Goal: Obtain resource: Obtain resource

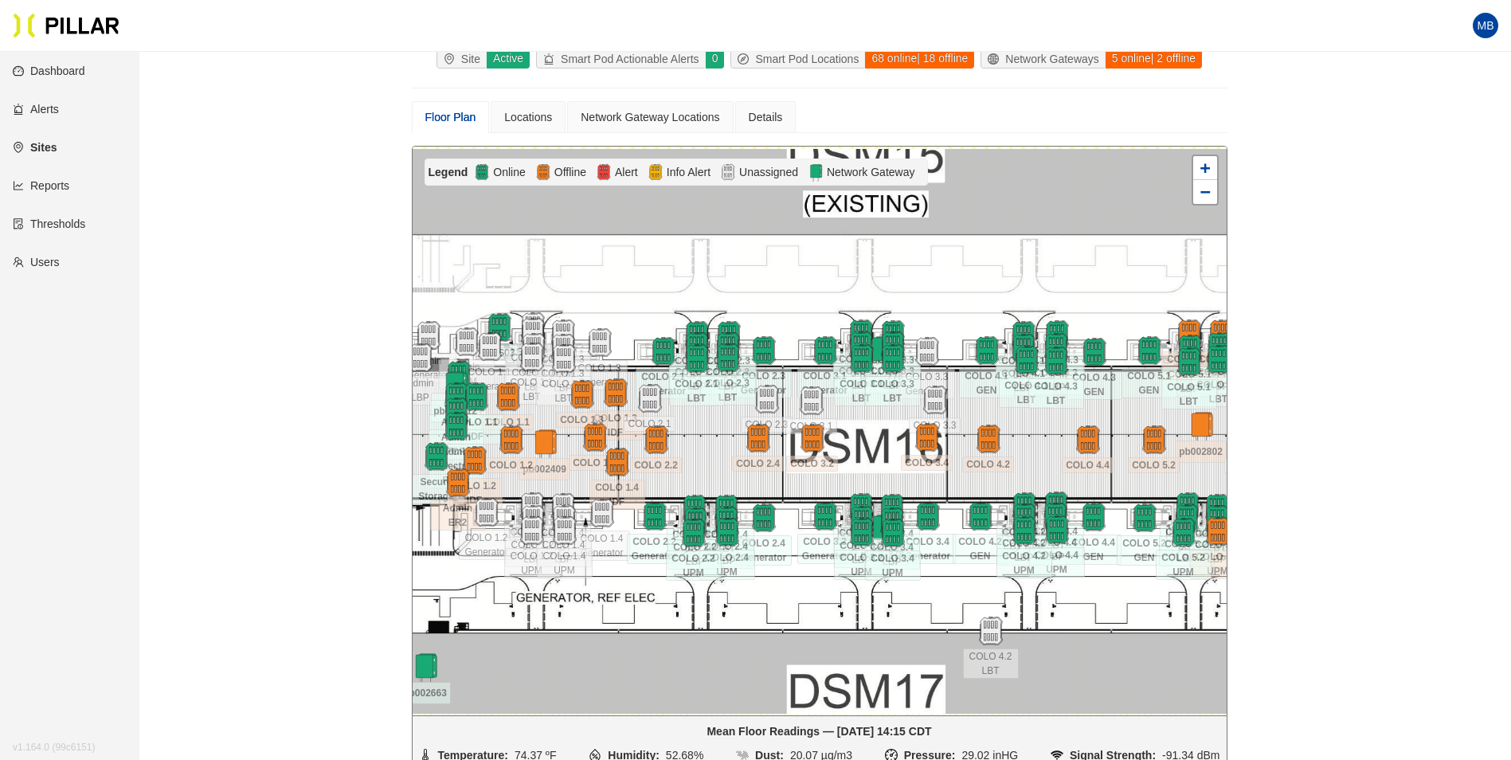
scroll to position [131, 0]
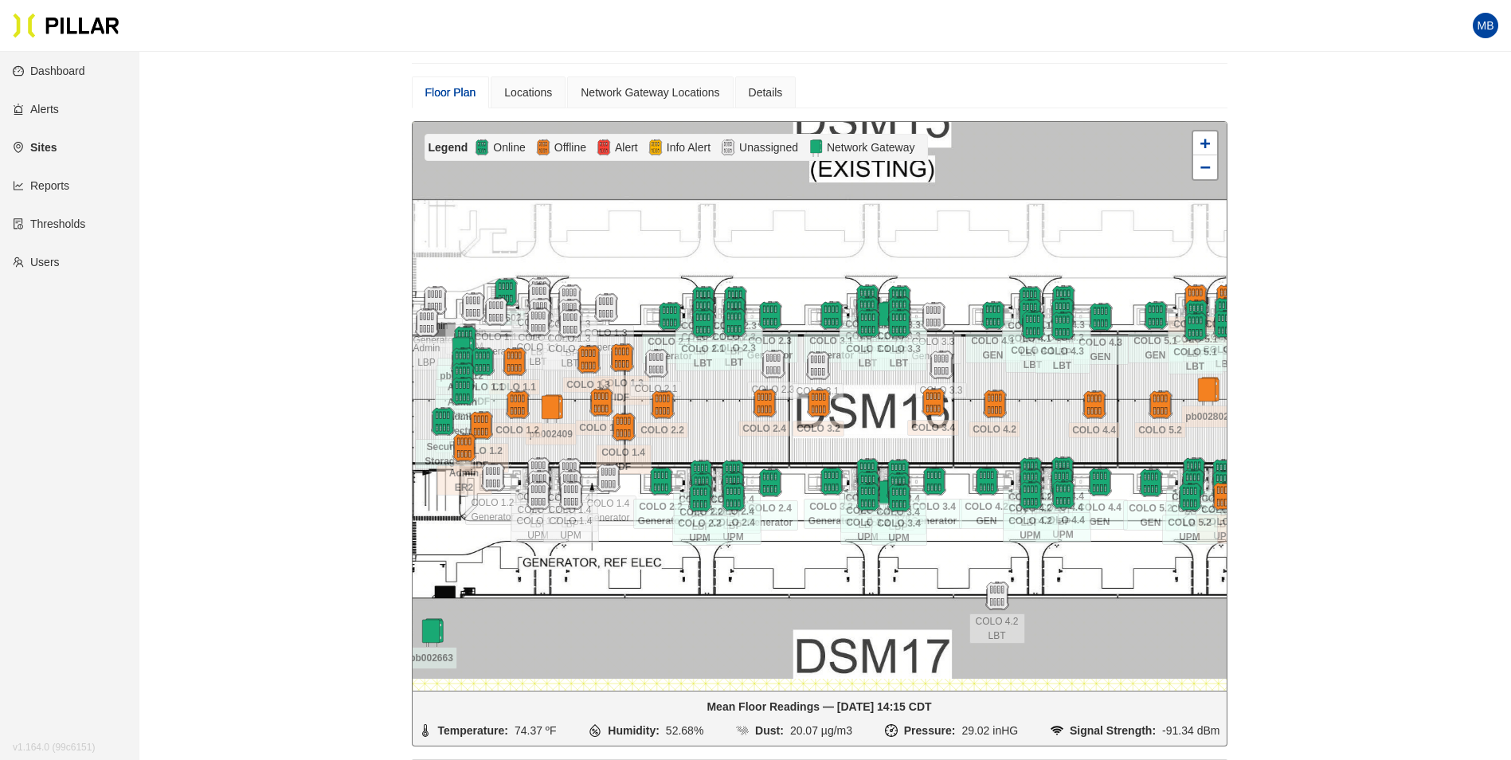
drag, startPoint x: 699, startPoint y: 436, endPoint x: 706, endPoint y: 426, distance: 12.2
click at [706, 426] on div at bounding box center [820, 406] width 814 height 569
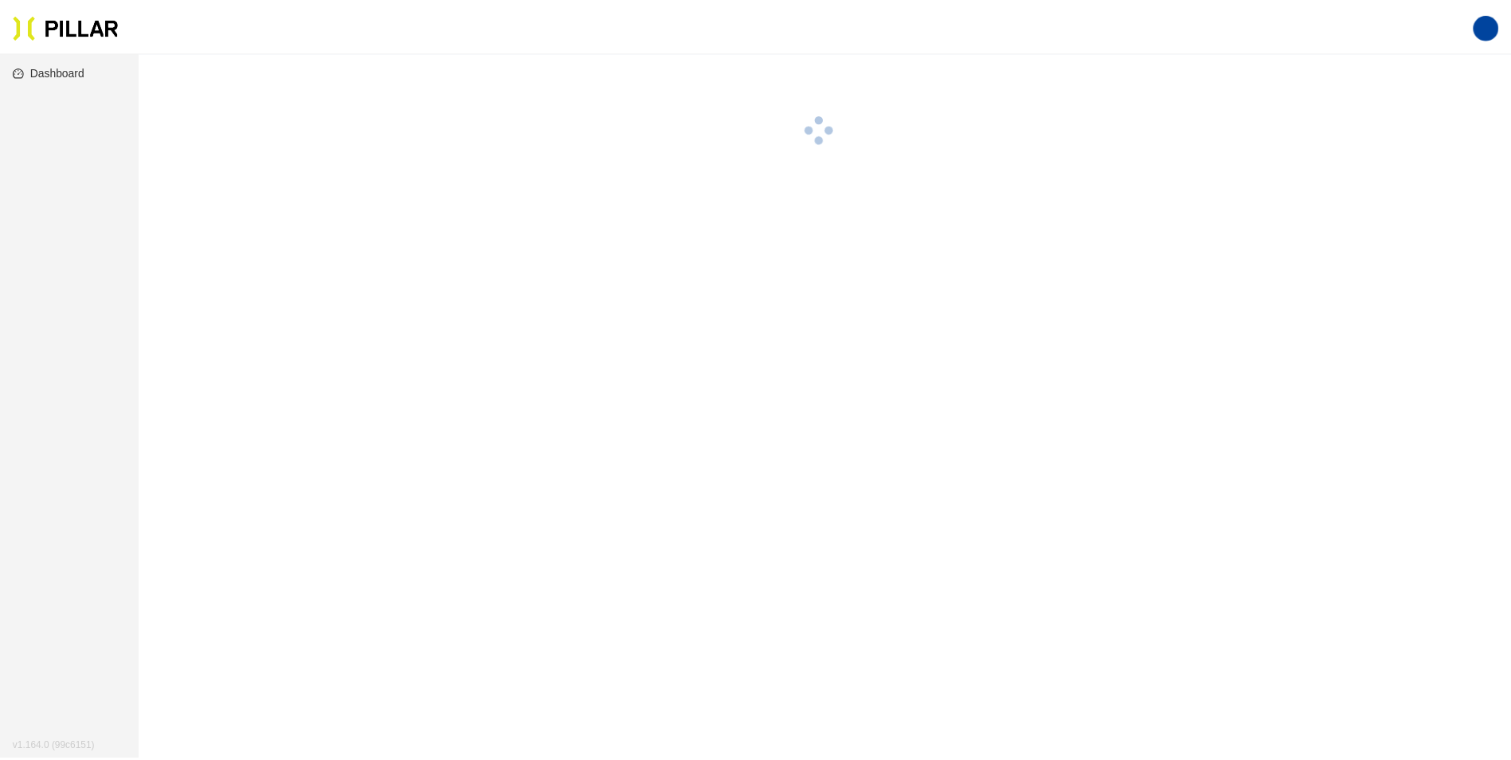
scroll to position [52, 0]
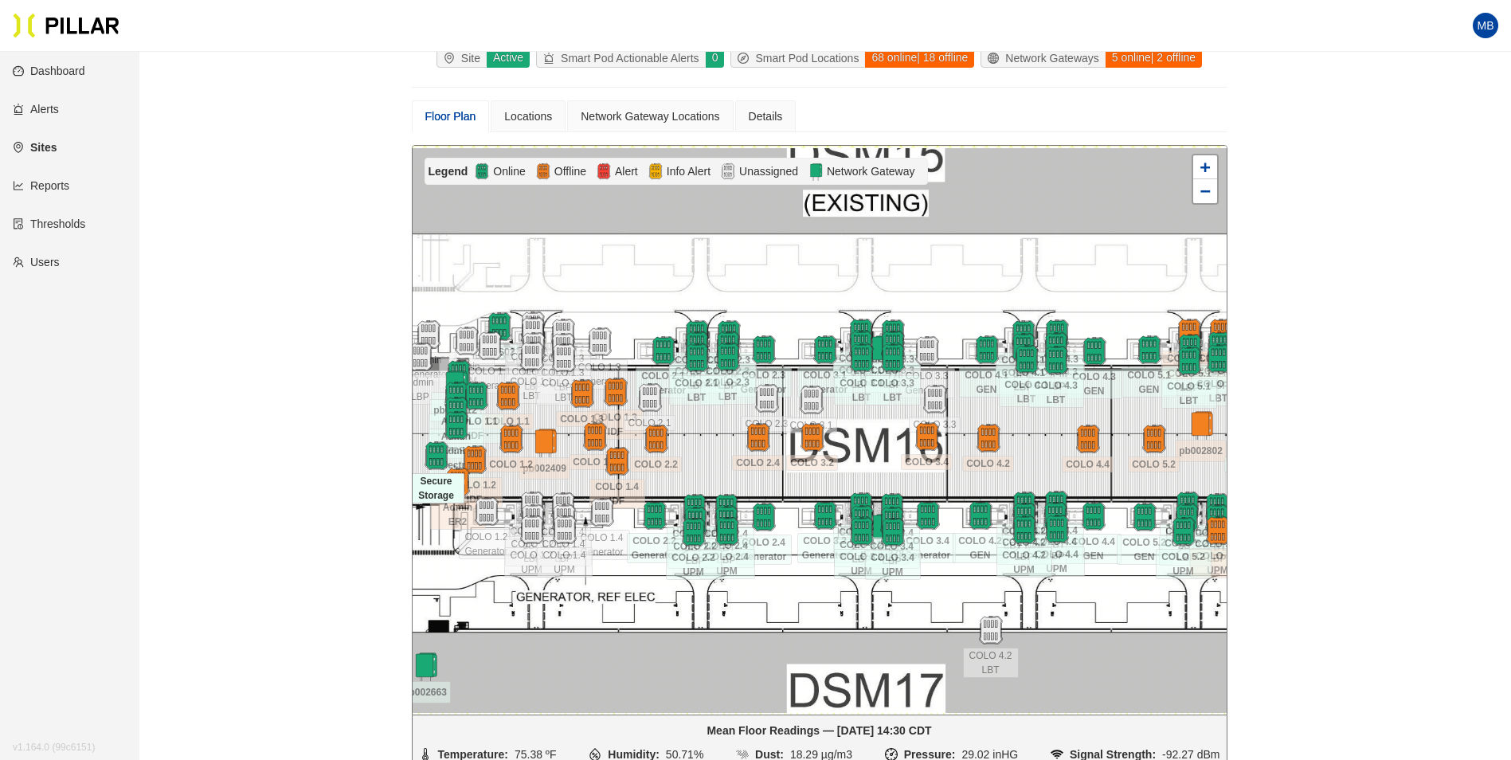
scroll to position [131, 0]
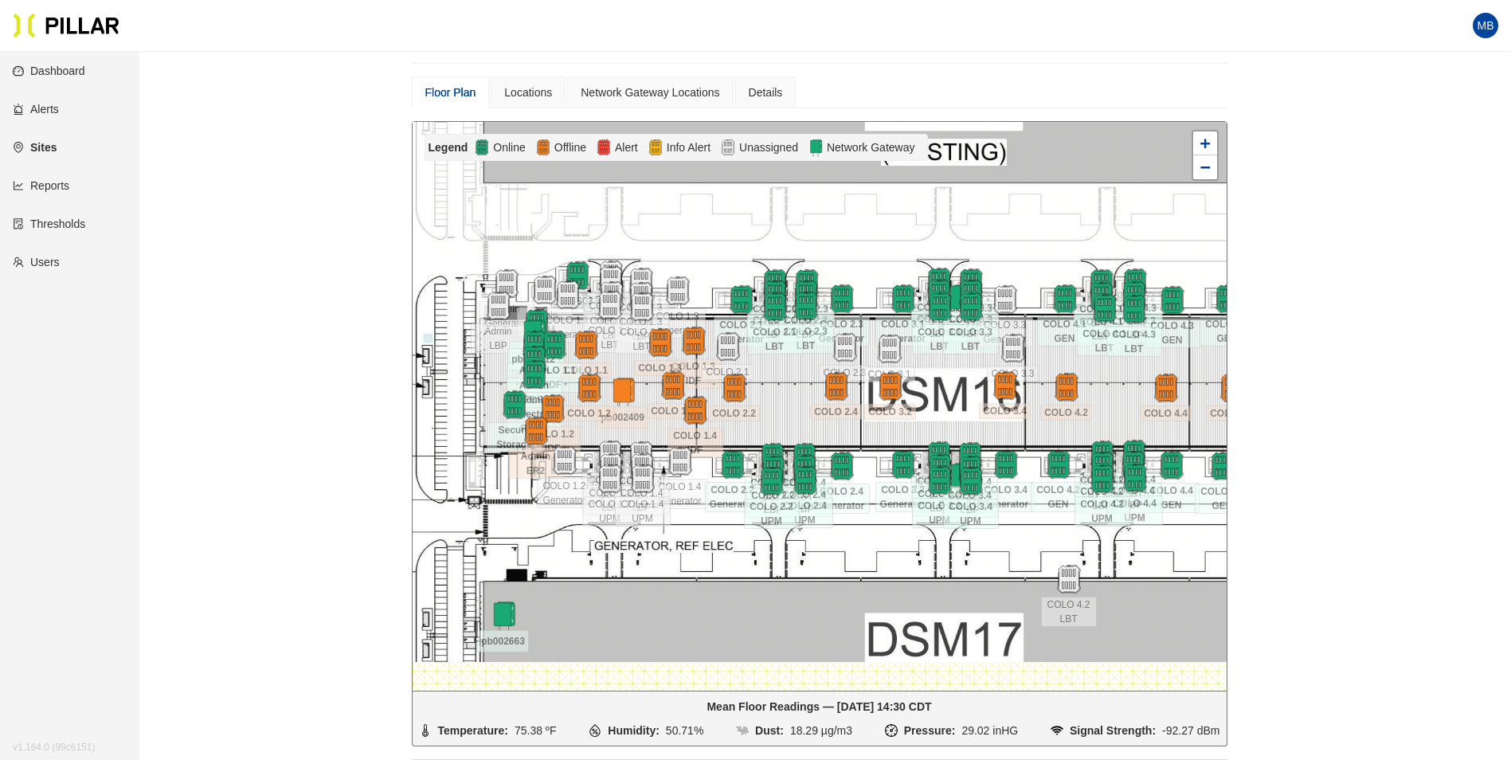
drag, startPoint x: 578, startPoint y: 464, endPoint x: 669, endPoint y: 431, distance: 96.5
click at [669, 432] on div at bounding box center [820, 406] width 814 height 569
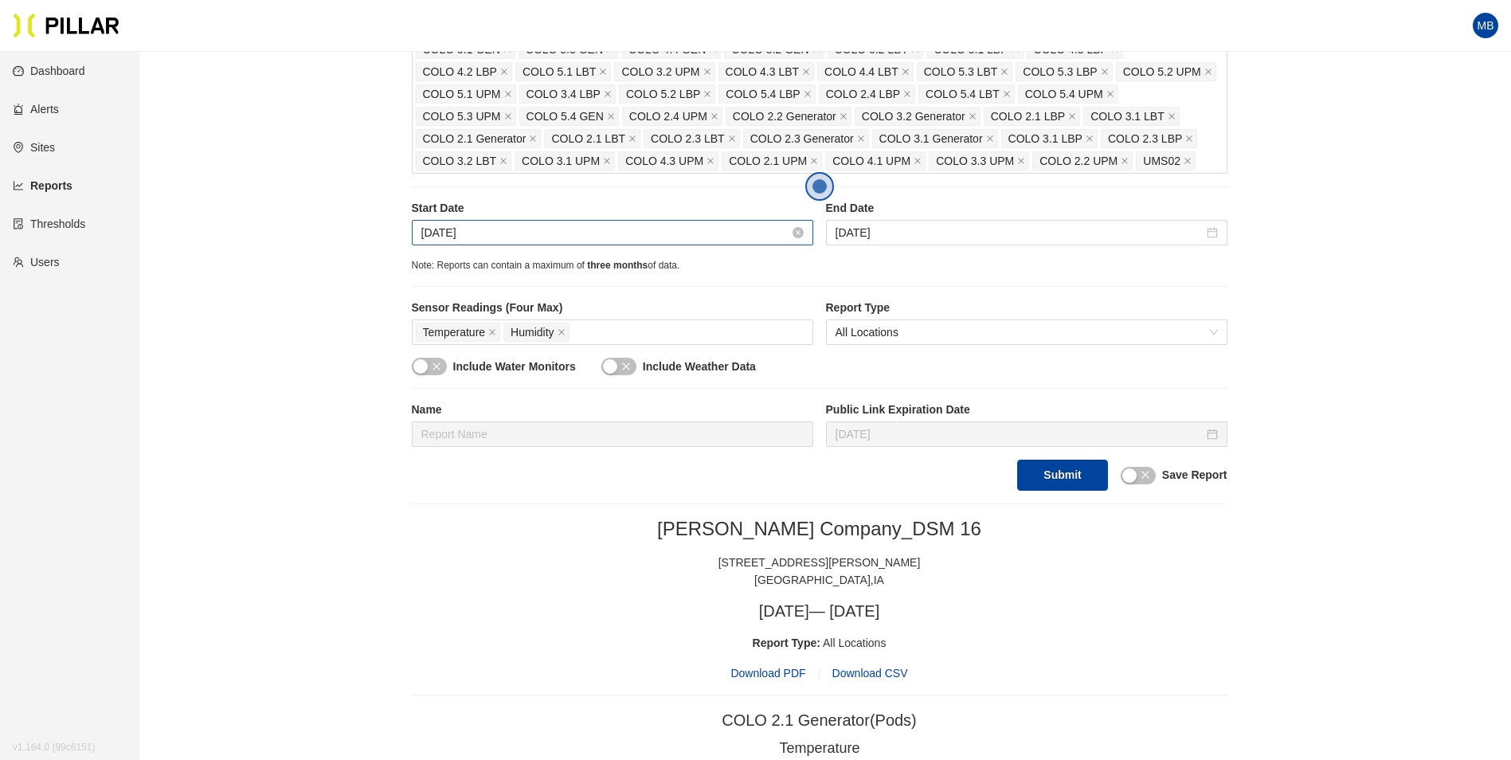
scroll to position [398, 0]
click at [499, 238] on input "[DATE]" at bounding box center [605, 233] width 368 height 18
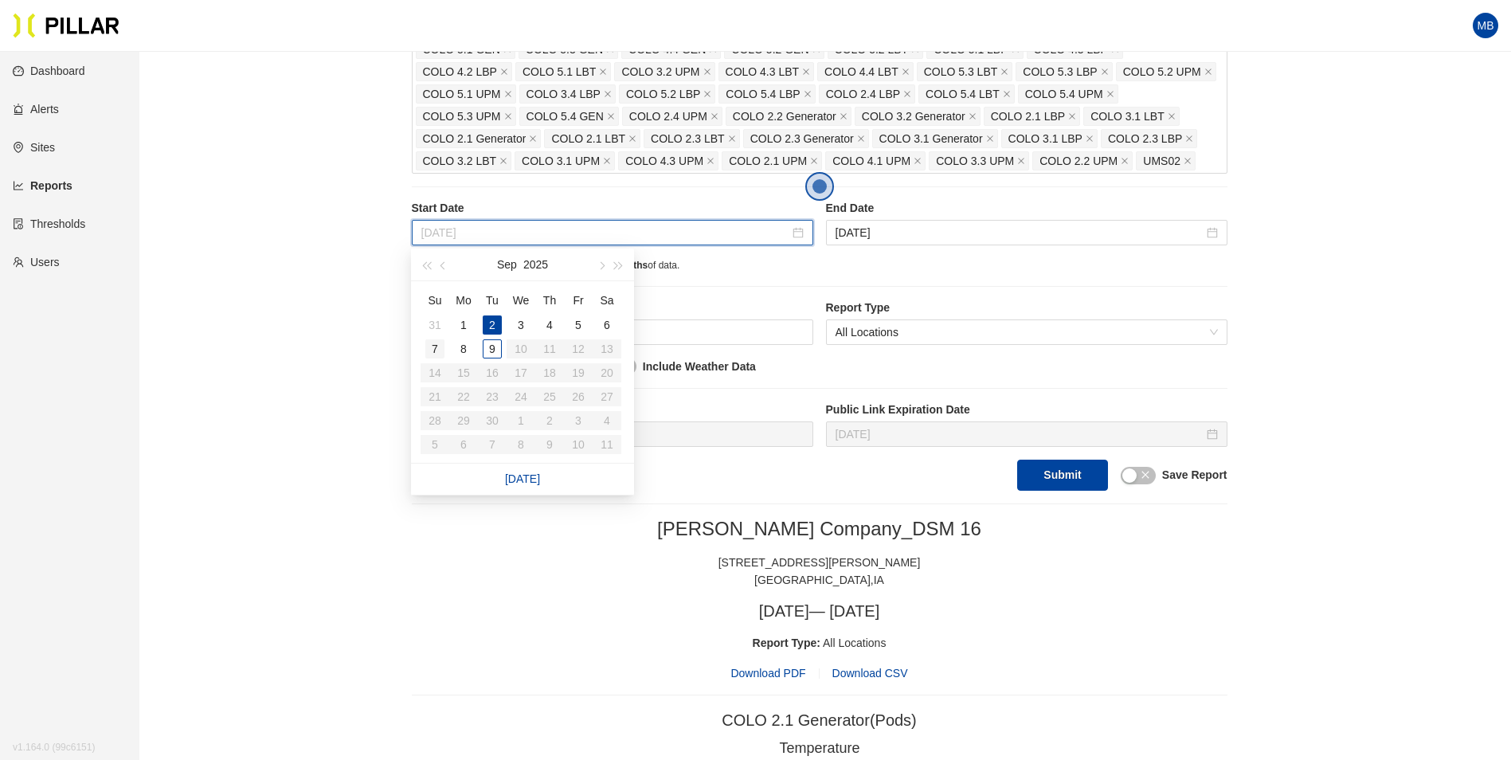
type input "[DATE]"
click at [440, 352] on div "7" at bounding box center [434, 348] width 19 height 19
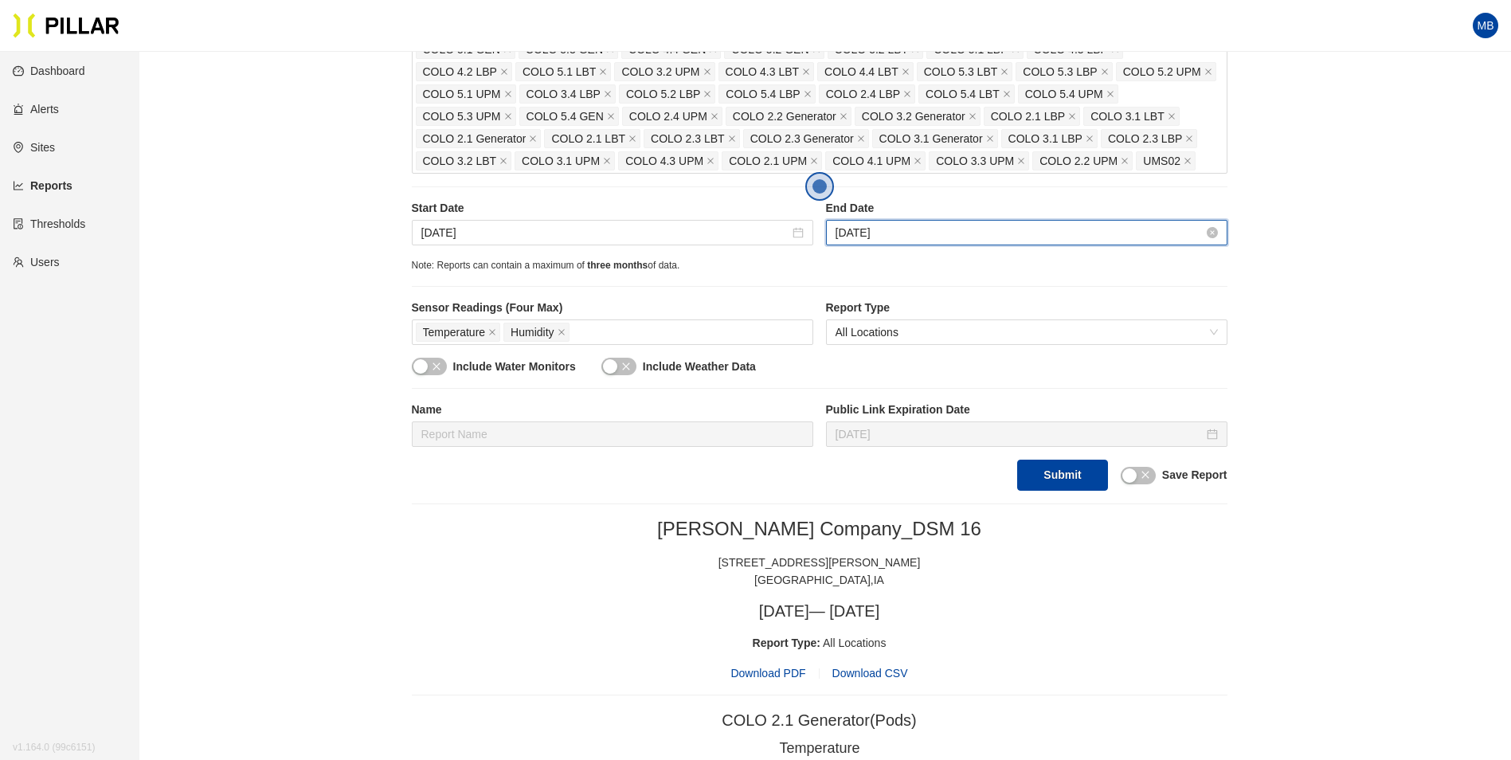
click at [945, 229] on input "Sep 8, 2025" at bounding box center [1019, 233] width 368 height 18
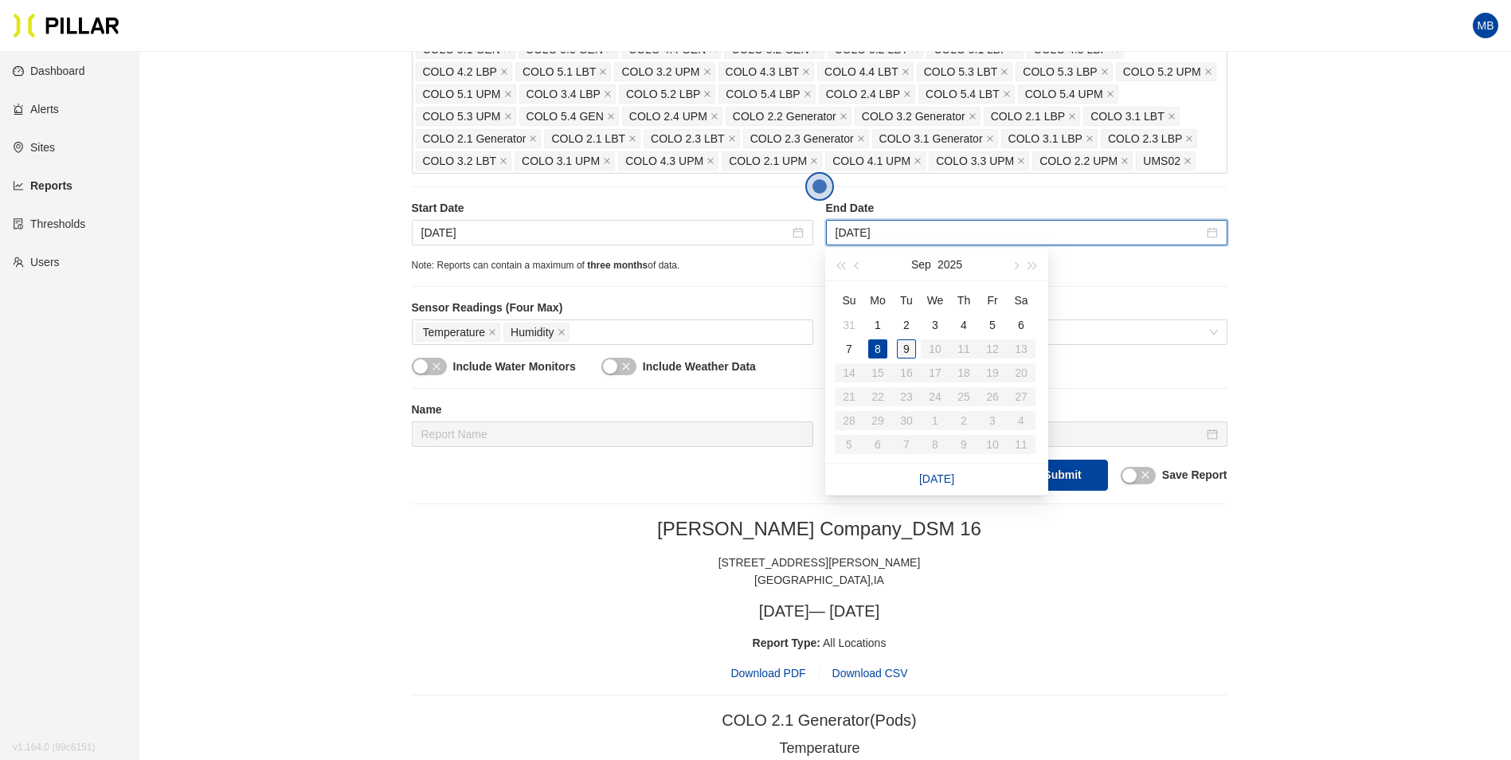
type input "Sep 9, 2025"
click at [906, 354] on div "9" at bounding box center [906, 348] width 19 height 19
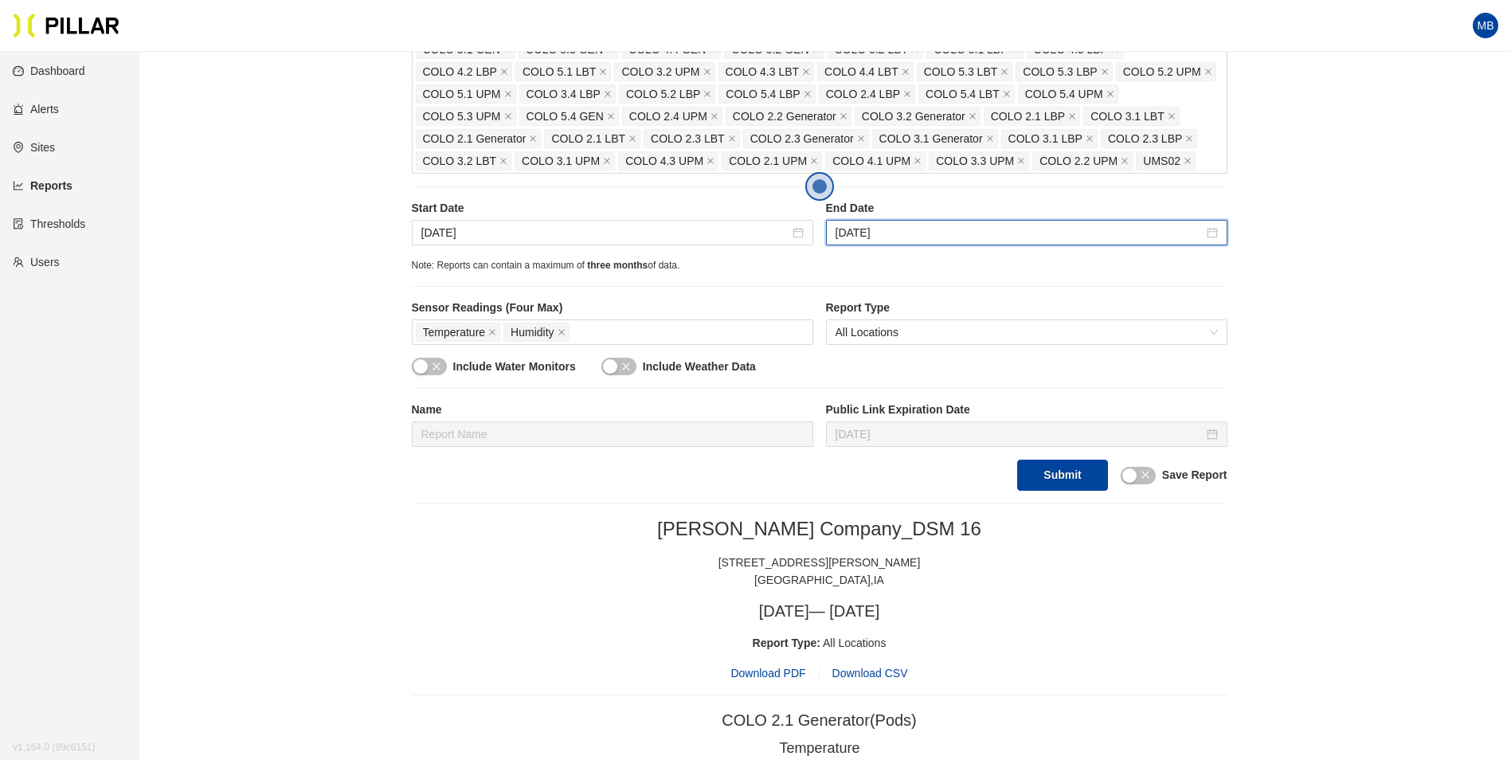
click at [1060, 480] on button "Submit" at bounding box center [1062, 475] width 90 height 31
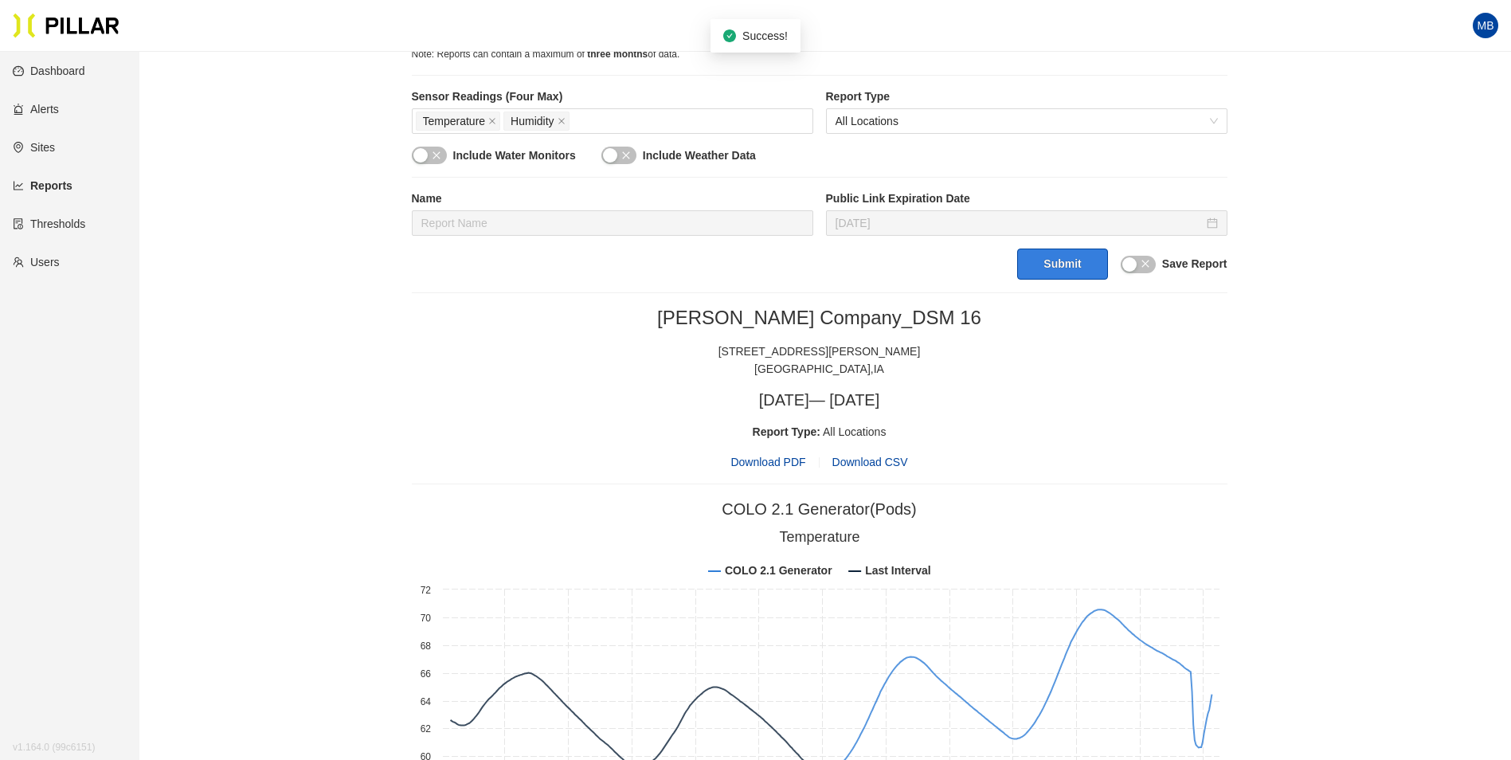
scroll to position [637, 0]
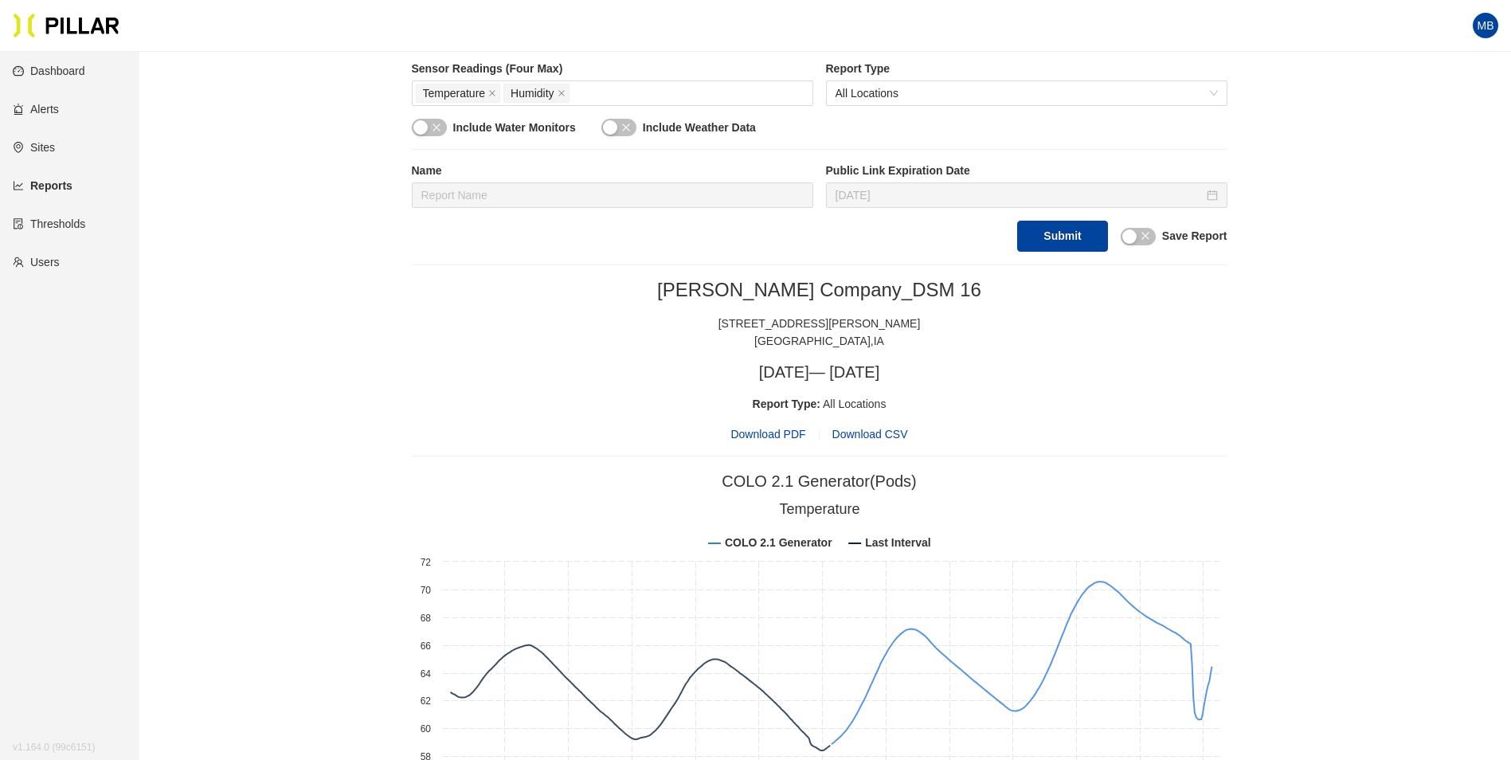
click at [770, 434] on span "Download PDF" at bounding box center [767, 434] width 75 height 18
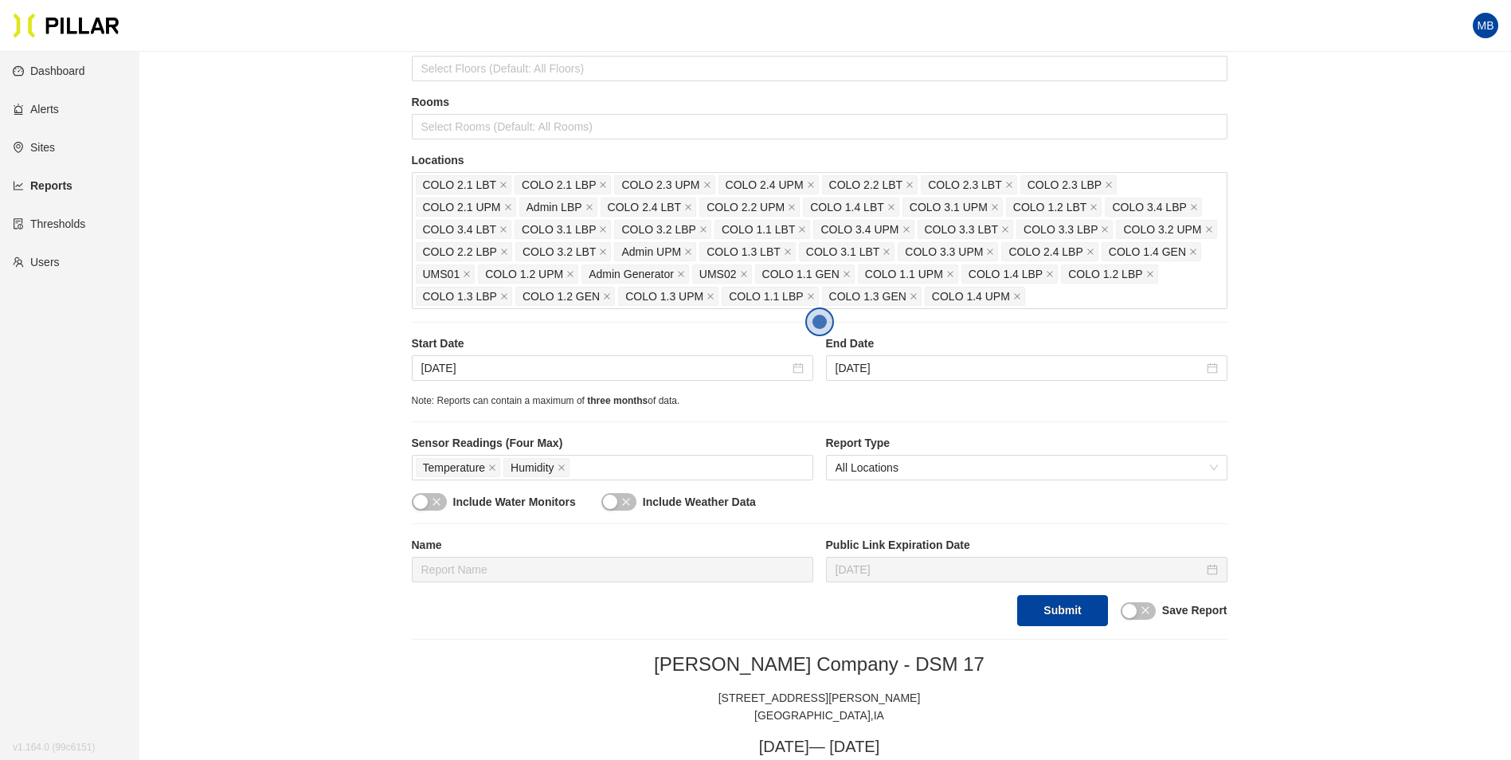
scroll to position [239, 0]
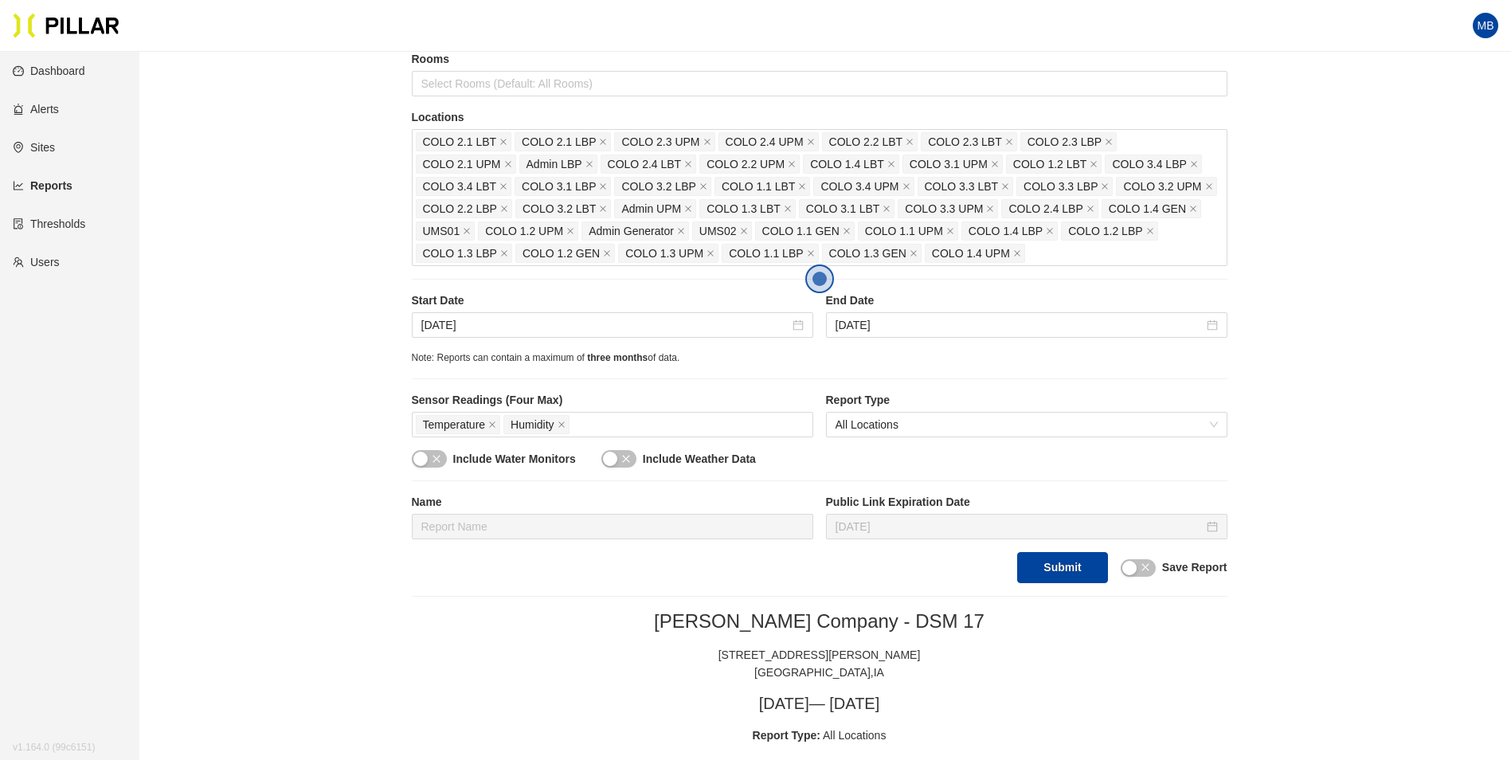
click at [529, 299] on label "Start Date" at bounding box center [612, 300] width 401 height 17
click at [527, 315] on div "[DATE]" at bounding box center [612, 324] width 401 height 25
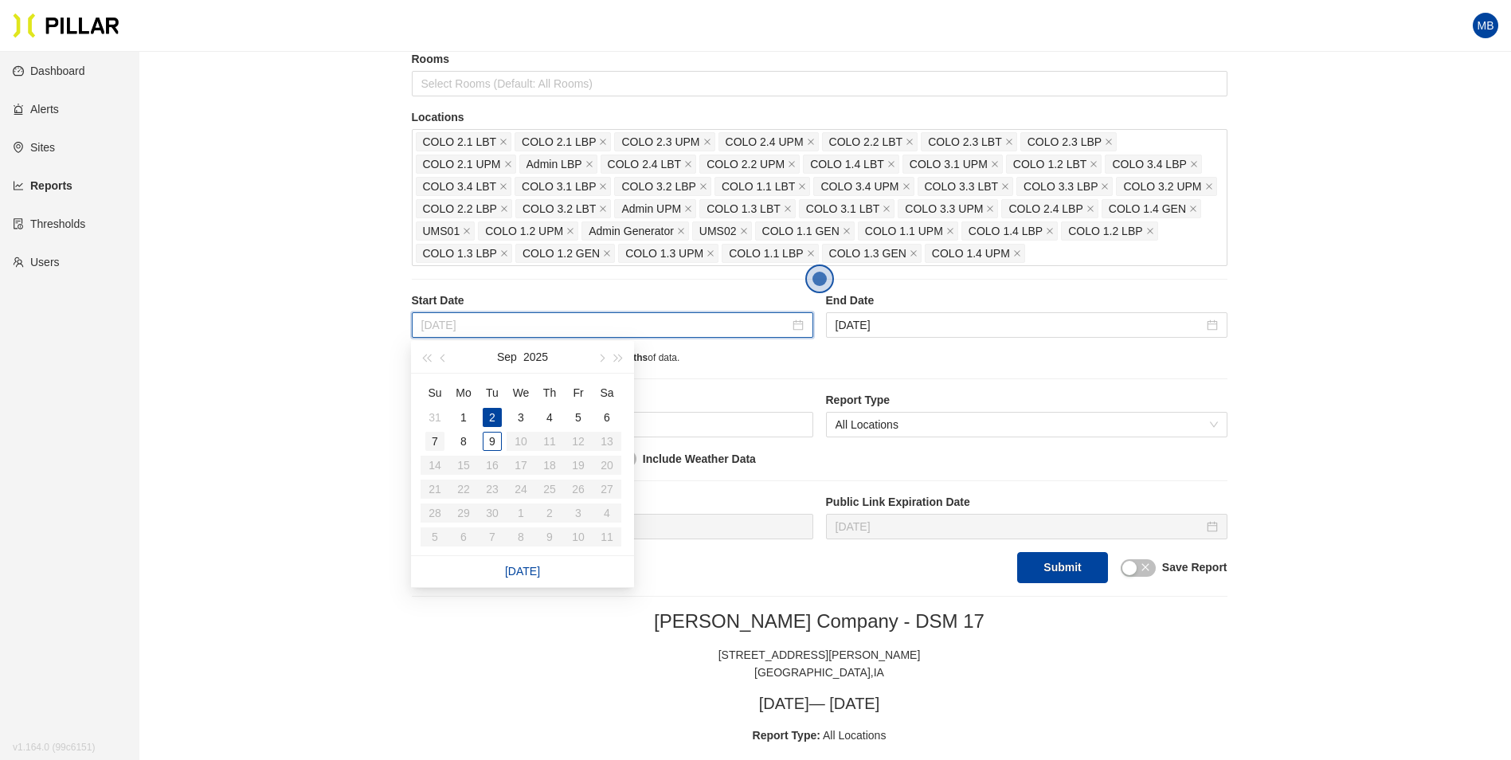
type input "[DATE]"
click at [437, 446] on div "7" at bounding box center [434, 441] width 19 height 19
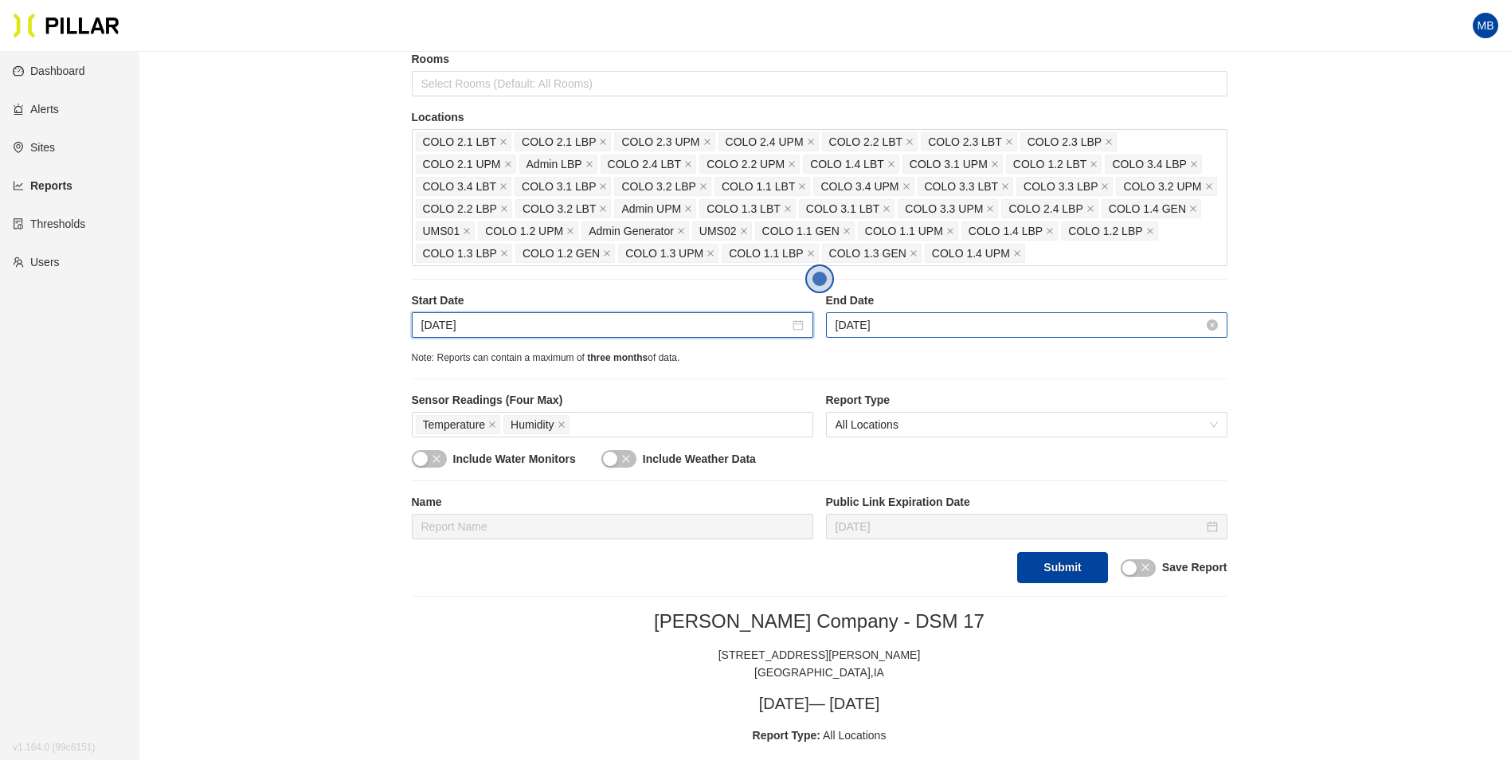
click at [933, 331] on input "Sep 8, 2025" at bounding box center [1019, 325] width 368 height 18
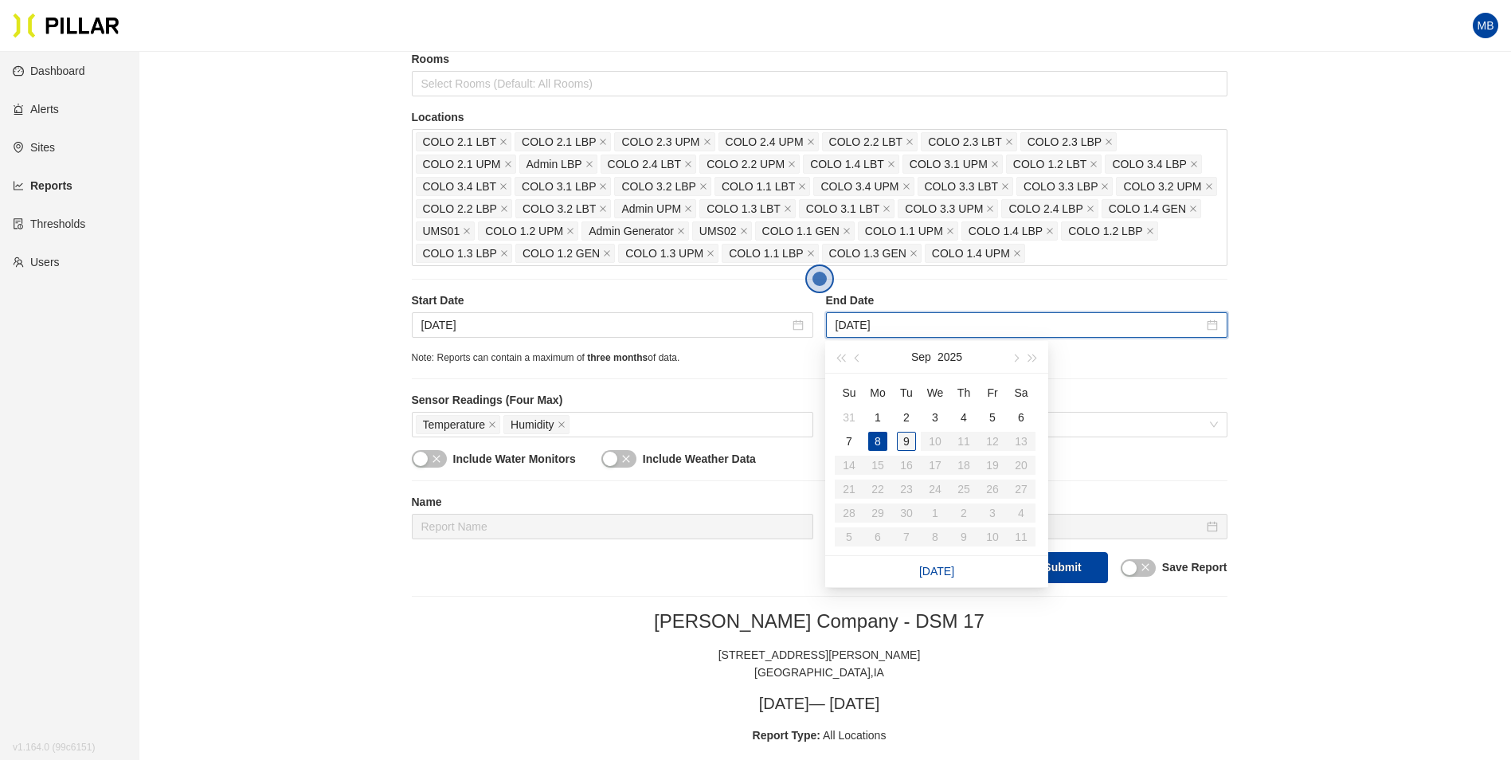
type input "Sep 9, 2025"
click at [913, 440] on div "9" at bounding box center [906, 441] width 19 height 19
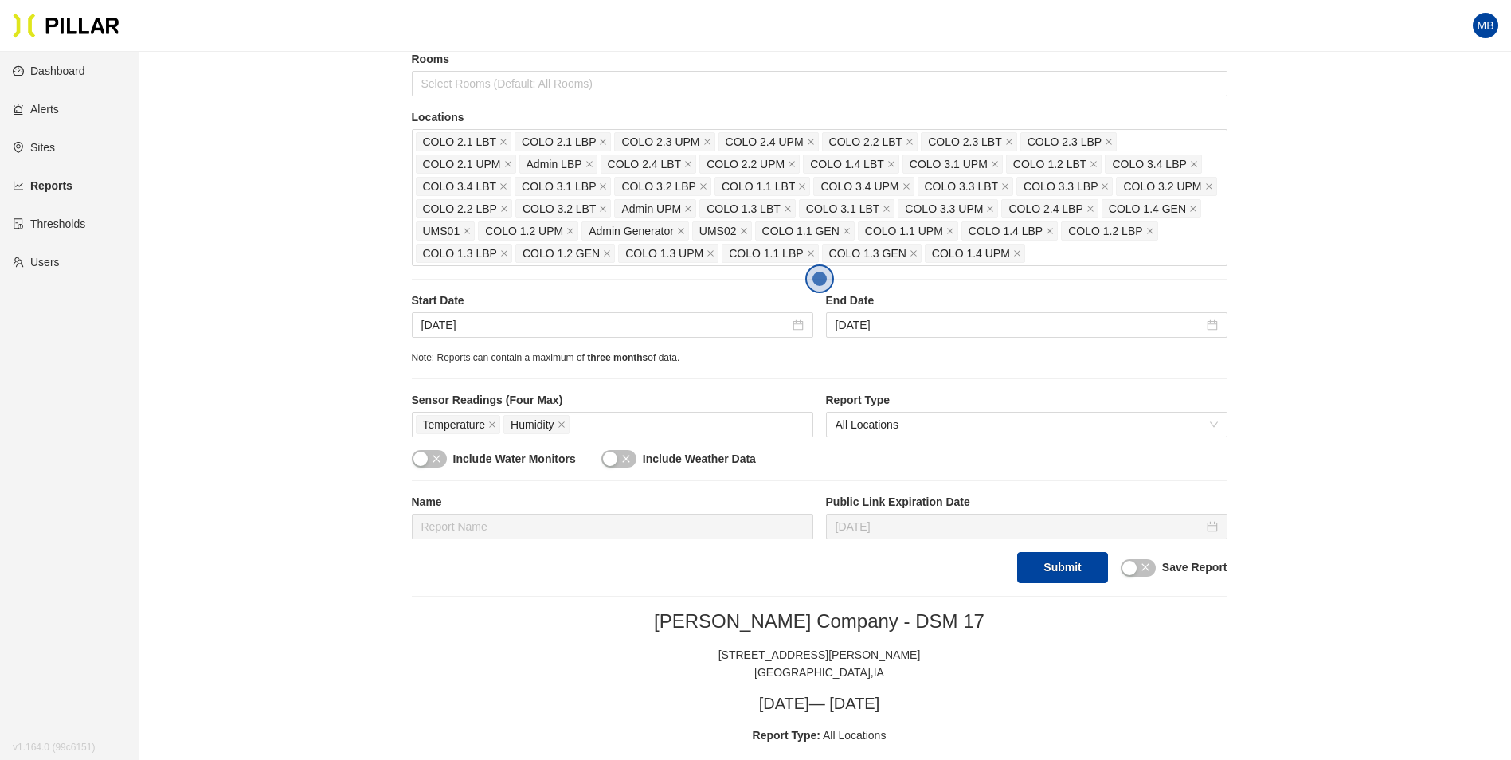
click at [1081, 574] on button "Submit" at bounding box center [1062, 567] width 90 height 31
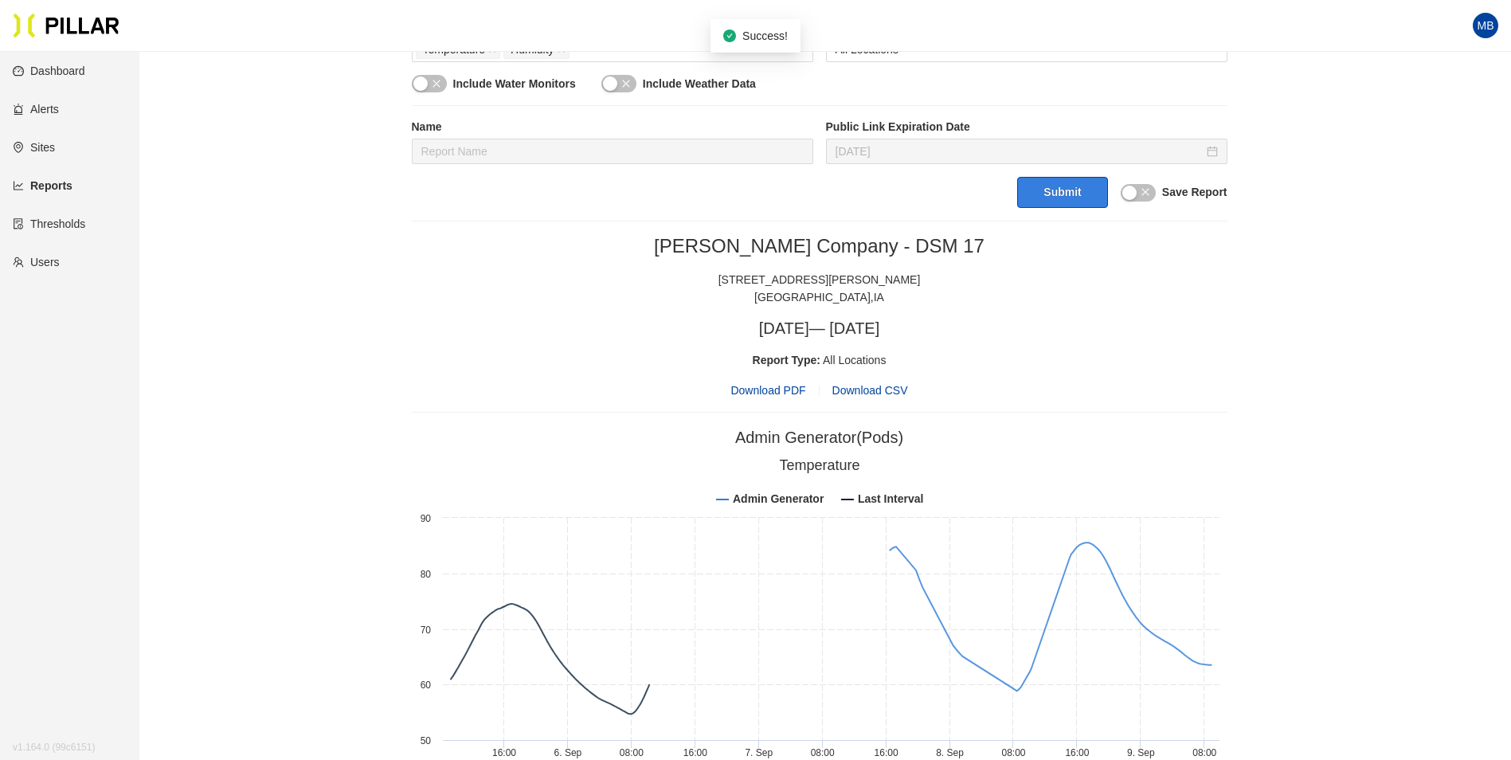
scroll to position [637, 0]
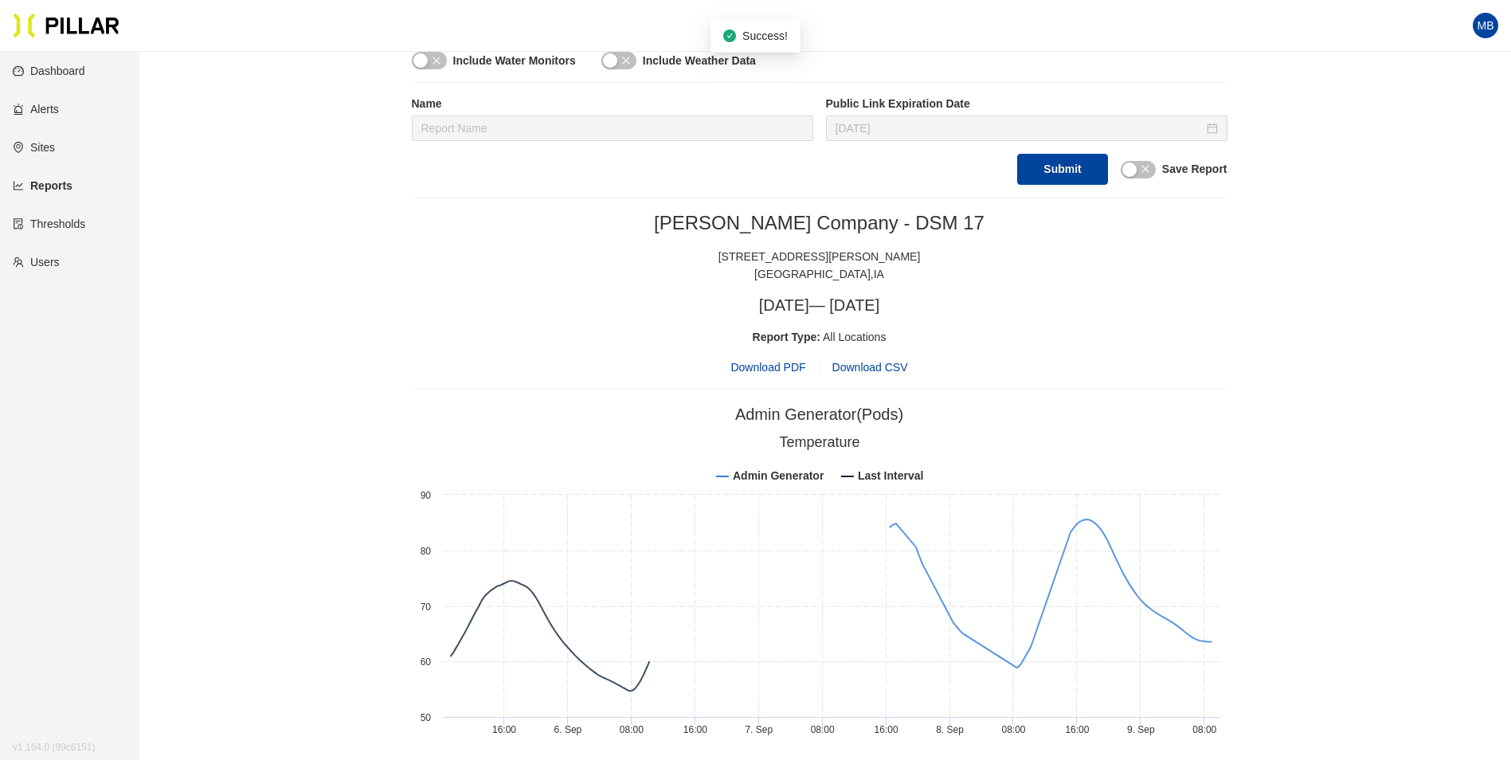
click at [787, 371] on span "Download PDF" at bounding box center [767, 367] width 75 height 18
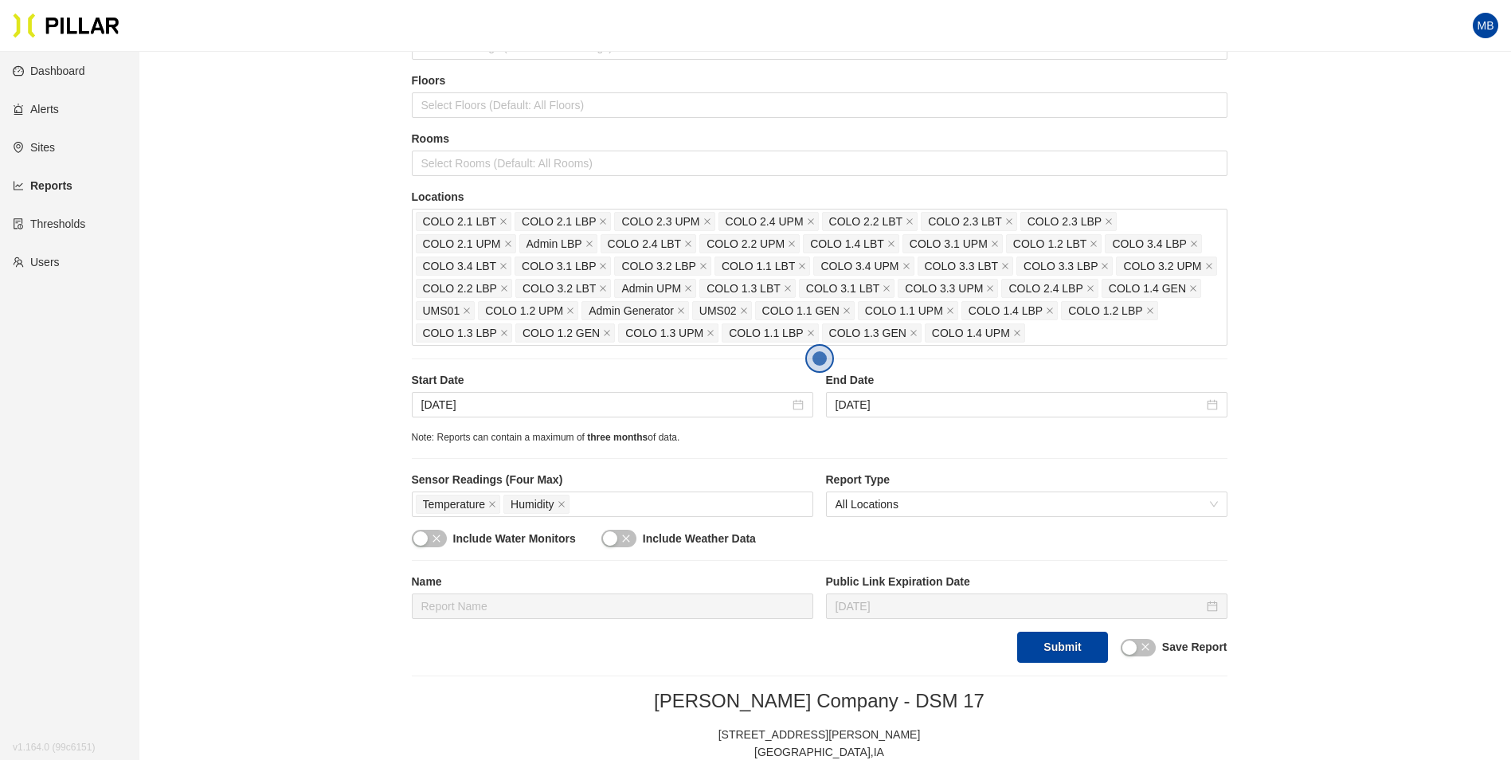
scroll to position [0, 0]
